Goal: Entertainment & Leisure: Consume media (video, audio)

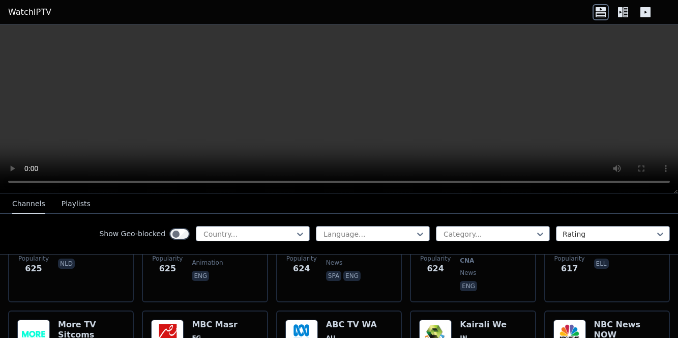
scroll to position [1448, 0]
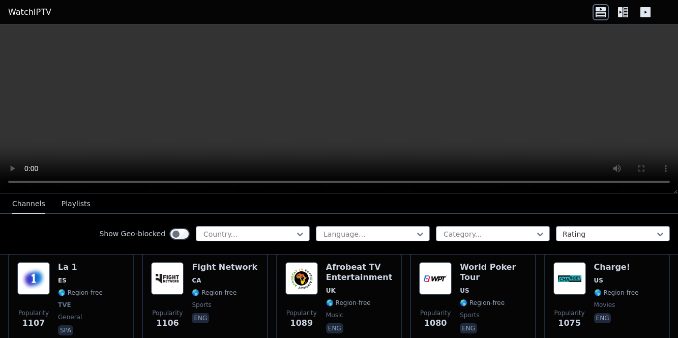
click at [337, 10] on icon at bounding box center [625, 12] width 5 height 10
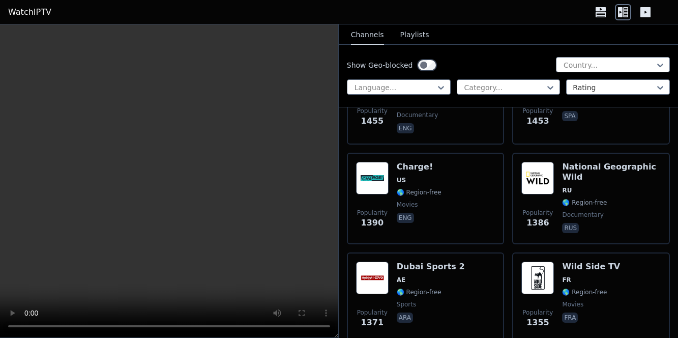
scroll to position [2477, 0]
click at [337, 65] on div at bounding box center [609, 65] width 93 height 10
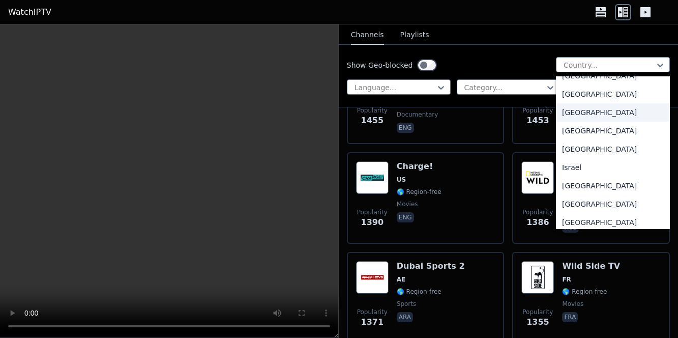
scroll to position [1596, 0]
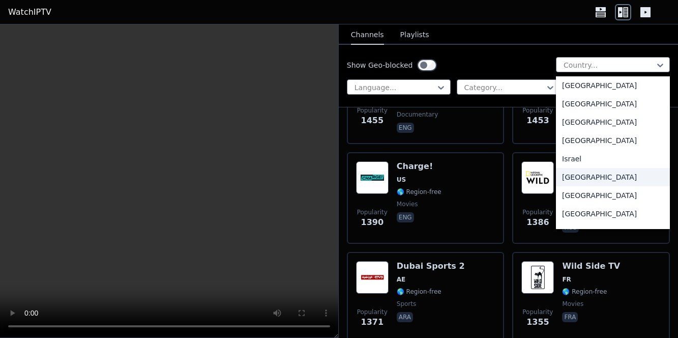
click at [337, 186] on div "[GEOGRAPHIC_DATA]" at bounding box center [613, 177] width 114 height 18
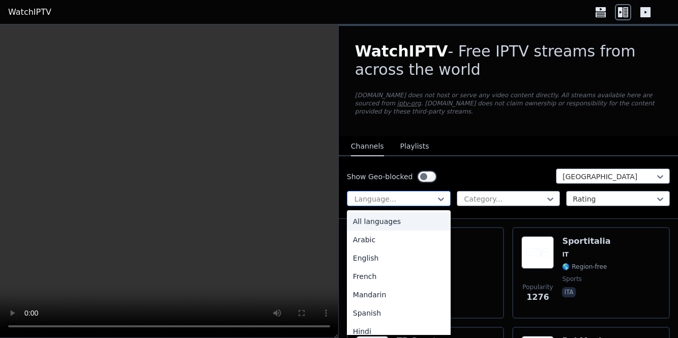
click at [337, 197] on div at bounding box center [395, 199] width 82 height 10
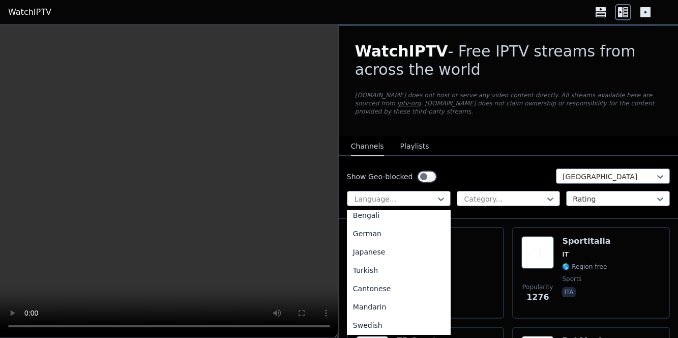
scroll to position [282, 0]
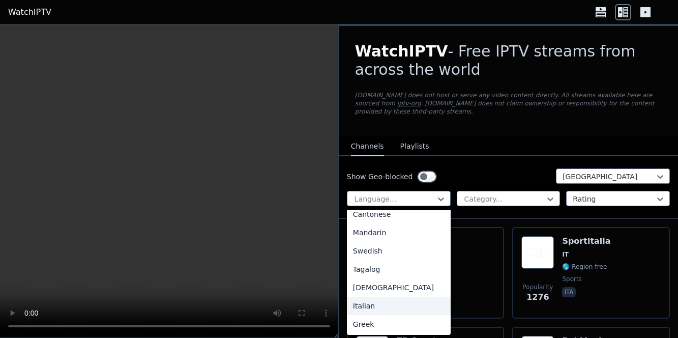
click at [337, 304] on div "Italian" at bounding box center [399, 306] width 104 height 18
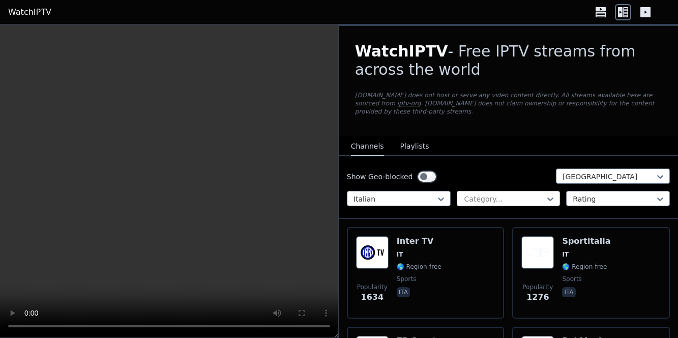
click at [337, 196] on div at bounding box center [505, 199] width 82 height 10
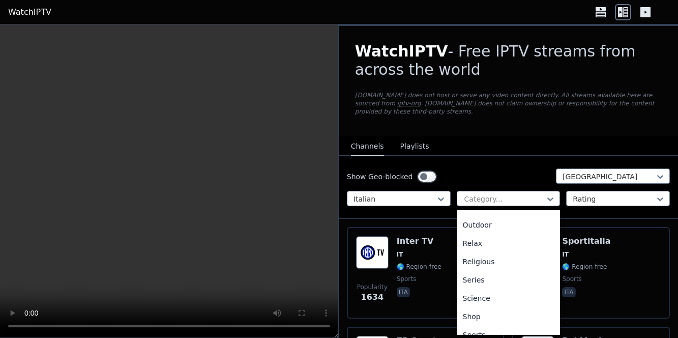
scroll to position [334, 0]
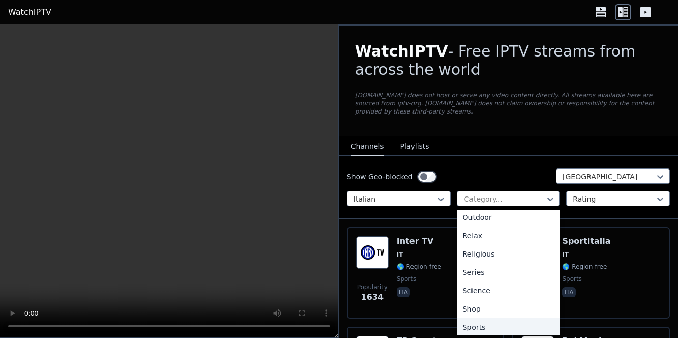
click at [337, 320] on div "Sports" at bounding box center [509, 327] width 104 height 18
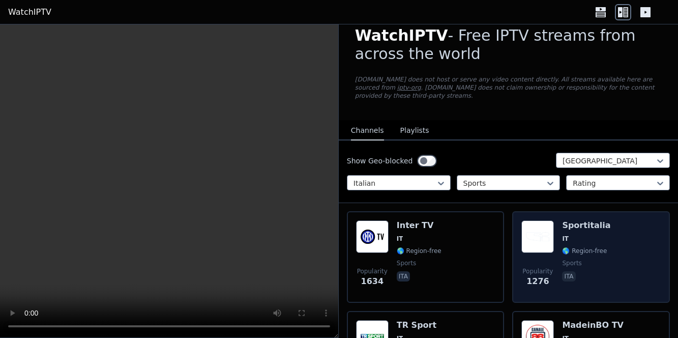
scroll to position [7, 0]
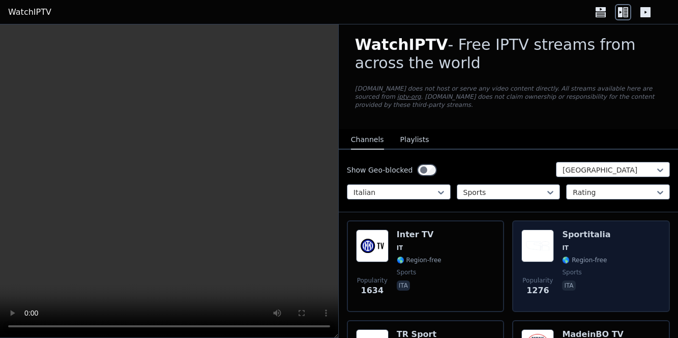
click at [337, 233] on h6 "Sportitalia" at bounding box center [586, 235] width 48 height 10
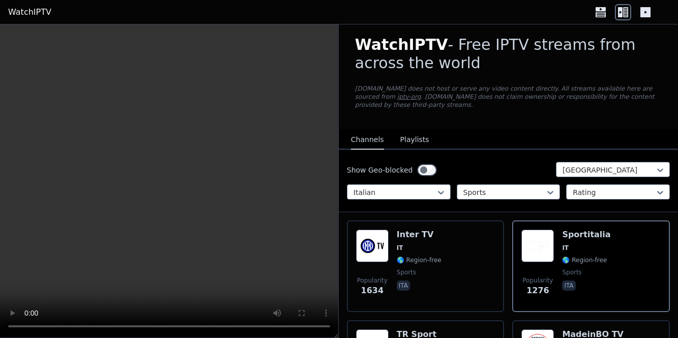
click at [249, 37] on video at bounding box center [169, 181] width 338 height 314
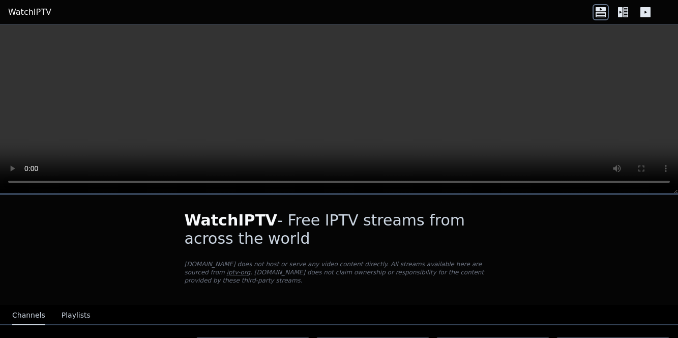
click at [337, 16] on icon at bounding box center [625, 12] width 5 height 10
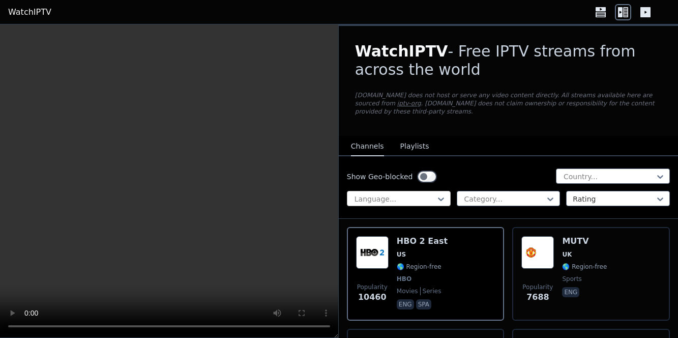
click at [337, 203] on div at bounding box center [395, 199] width 82 height 10
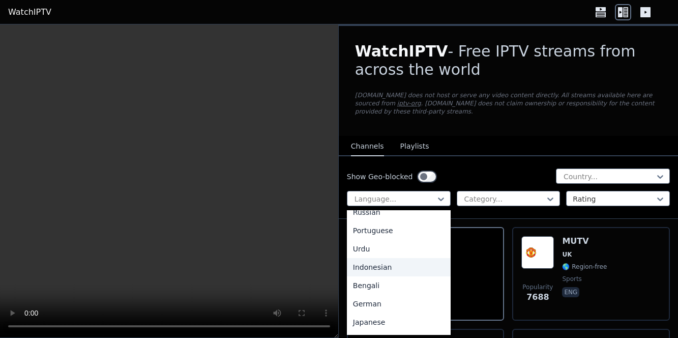
scroll to position [282, 0]
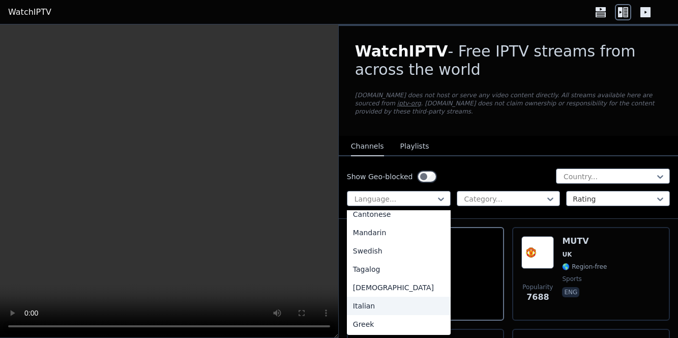
click at [337, 302] on div "Italian" at bounding box center [399, 306] width 104 height 18
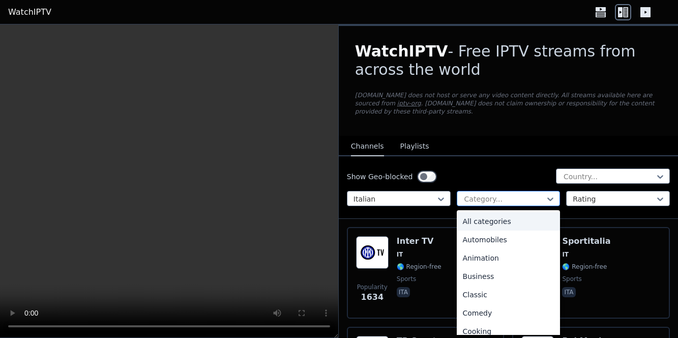
click at [337, 194] on div at bounding box center [505, 199] width 82 height 10
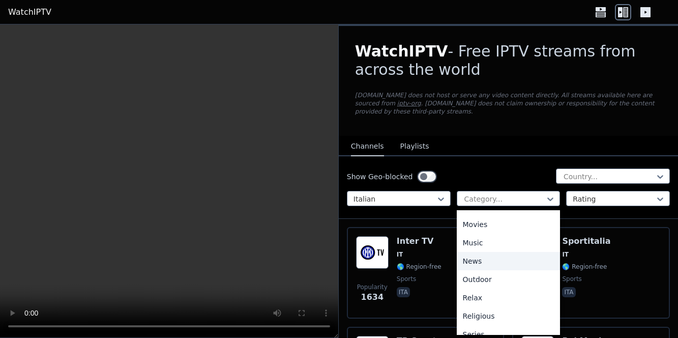
scroll to position [279, 0]
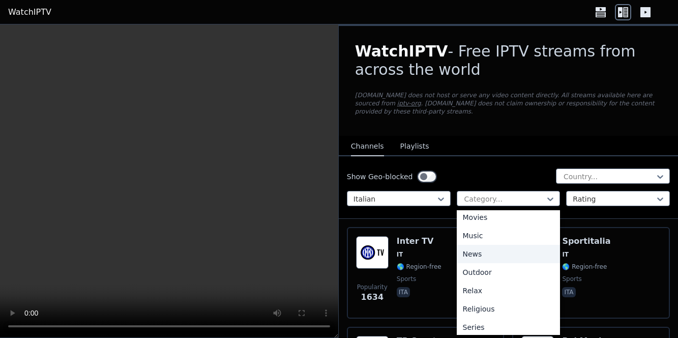
click at [337, 255] on div "News" at bounding box center [509, 254] width 104 height 18
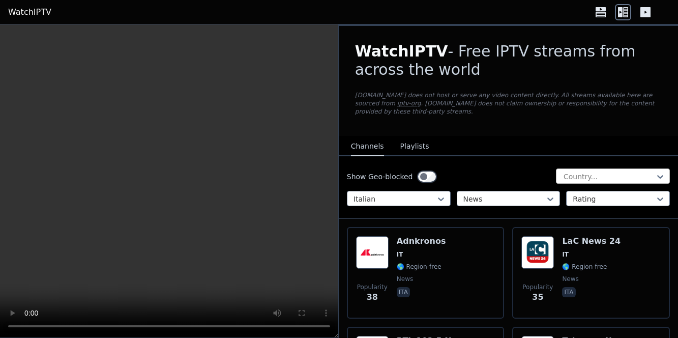
click at [337, 179] on div at bounding box center [609, 177] width 93 height 10
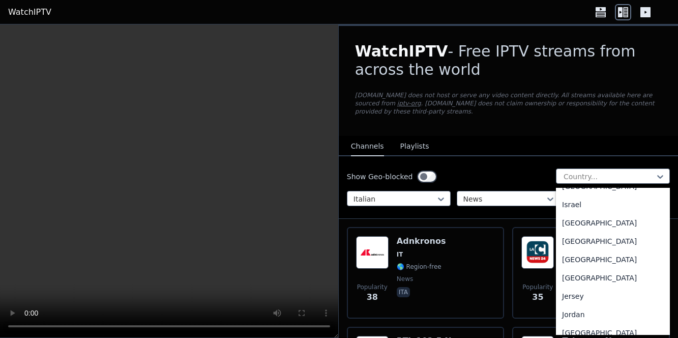
scroll to position [1663, 0]
click at [337, 229] on div "[GEOGRAPHIC_DATA]" at bounding box center [613, 222] width 114 height 18
